Goal: Task Accomplishment & Management: Use online tool/utility

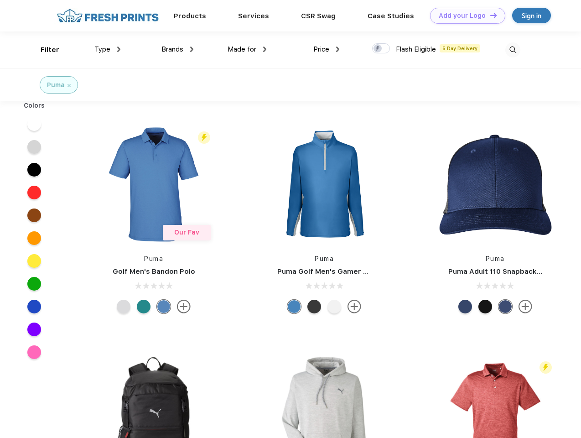
scroll to position [0, 0]
click at [464, 16] on link "Add your Logo Design Tool" at bounding box center [467, 16] width 75 height 16
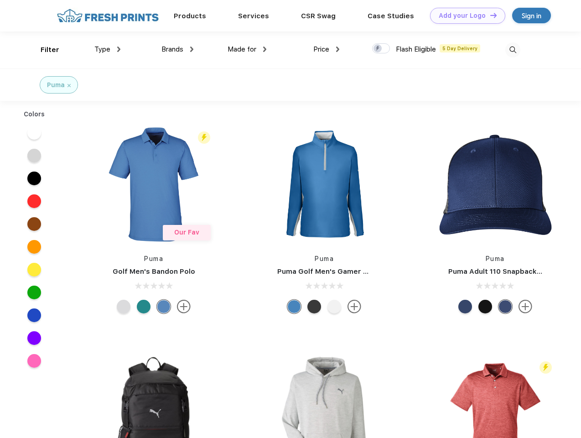
click at [0, 0] on div "Design Tool" at bounding box center [0, 0] width 0 height 0
click at [489, 15] on link "Add your Logo Design Tool" at bounding box center [467, 16] width 75 height 16
click at [44, 50] on div "Filter" at bounding box center [50, 50] width 19 height 10
click at [108, 49] on span "Type" at bounding box center [102, 49] width 16 height 8
click at [177, 49] on span "Brands" at bounding box center [172, 49] width 22 height 8
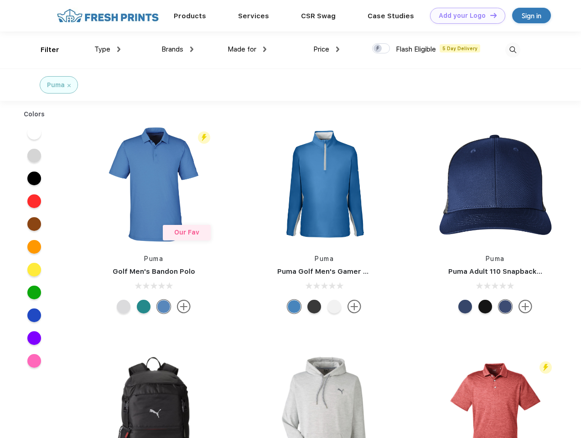
click at [247, 49] on span "Made for" at bounding box center [242, 49] width 29 height 8
click at [327, 49] on span "Price" at bounding box center [321, 49] width 16 height 8
click at [381, 49] on div at bounding box center [381, 48] width 18 height 10
click at [378, 49] on input "checkbox" at bounding box center [375, 46] width 6 height 6
click at [513, 50] on img at bounding box center [512, 49] width 15 height 15
